Goal: Information Seeking & Learning: Check status

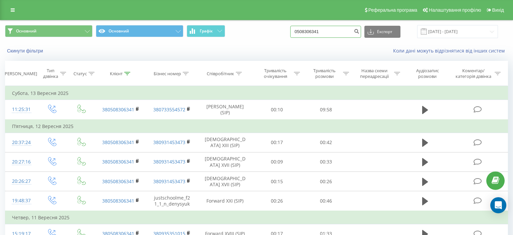
drag, startPoint x: 318, startPoint y: 28, endPoint x: 276, endPoint y: 29, distance: 41.8
click at [290, 29] on input "0508306341" at bounding box center [325, 32] width 71 height 12
paste input "+380 50 515 9435"
drag, startPoint x: 310, startPoint y: 31, endPoint x: 301, endPoint y: 33, distance: 8.9
click at [301, 33] on input "+380 50 515 9435" at bounding box center [325, 32] width 71 height 12
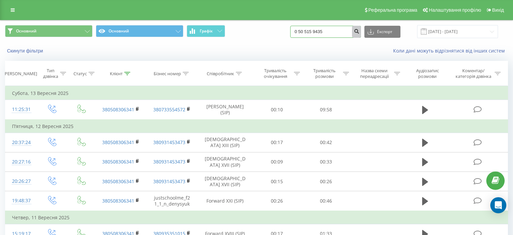
type input "0 50 515 9435"
click at [356, 31] on button "submit" at bounding box center [356, 32] width 9 height 12
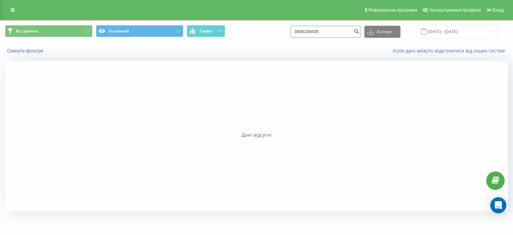
drag, startPoint x: 317, startPoint y: 30, endPoint x: 300, endPoint y: 30, distance: 16.4
click at [300, 30] on input "0505159435" at bounding box center [325, 32] width 71 height 12
drag, startPoint x: 303, startPoint y: 30, endPoint x: 304, endPoint y: 36, distance: 6.4
click at [303, 30] on input "0505159435" at bounding box center [325, 32] width 71 height 12
type input "380505159435"
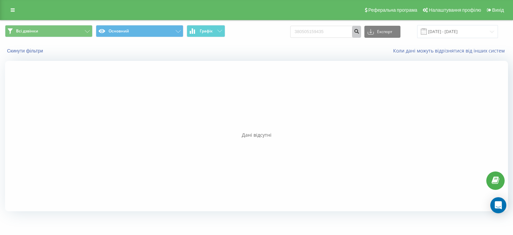
click at [357, 31] on button "submit" at bounding box center [356, 32] width 9 height 12
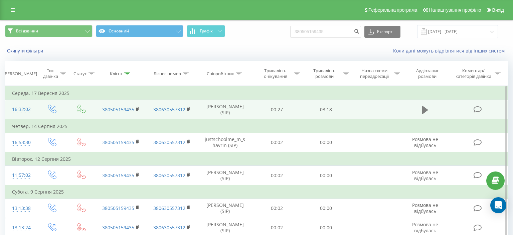
click at [424, 110] on icon at bounding box center [426, 110] width 6 height 8
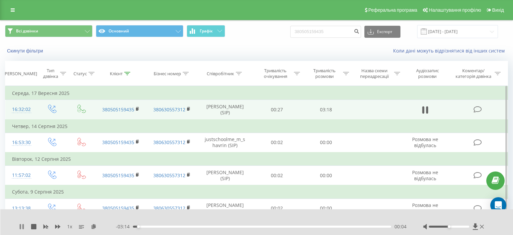
click at [22, 227] on icon at bounding box center [21, 226] width 5 height 5
